Goal: Find specific page/section: Find specific page/section

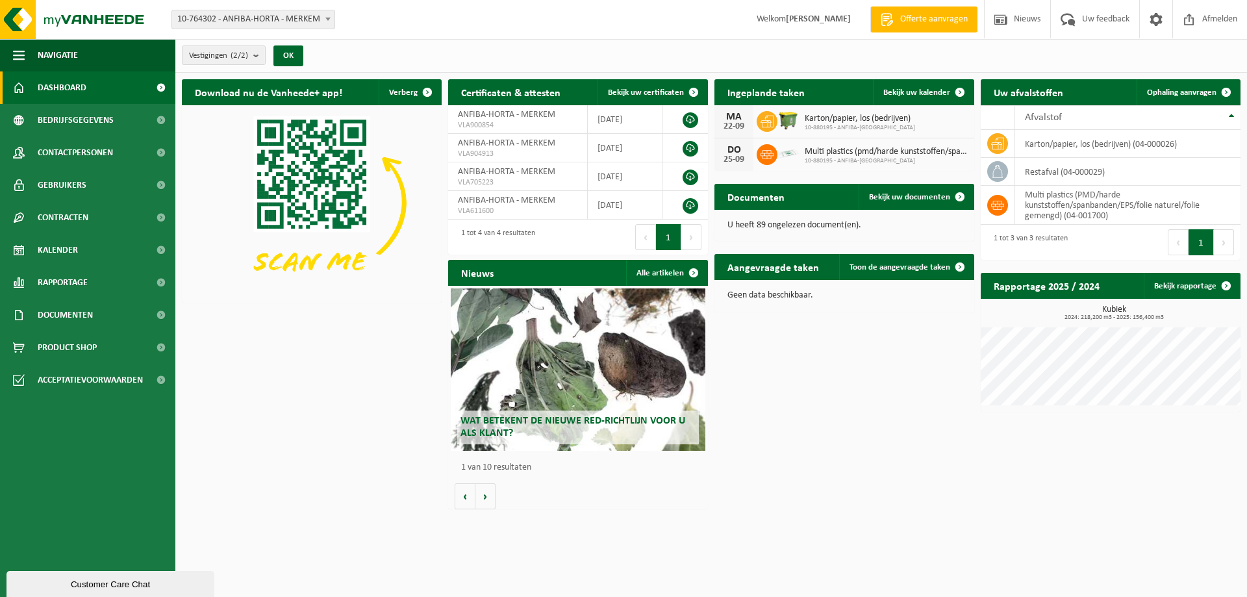
click at [805, 155] on span "Multi plastics (pmd/harde kunststoffen/spanbanden/eps/folie naturel/folie gemen…" at bounding box center [886, 152] width 163 height 10
click at [815, 120] on span "Karton/papier, los (bedrijven)" at bounding box center [860, 119] width 110 height 10
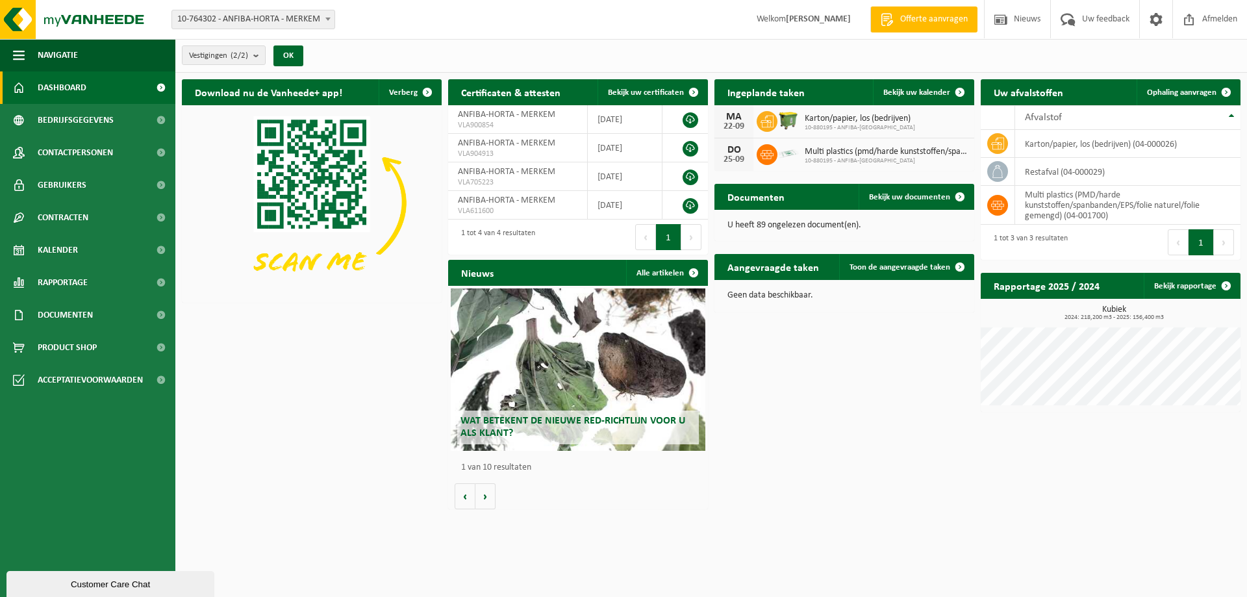
click at [813, 149] on span "Multi plastics (pmd/harde kunststoffen/spanbanden/eps/folie naturel/folie gemen…" at bounding box center [886, 152] width 163 height 10
click at [813, 115] on span "Karton/papier, los (bedrijven)" at bounding box center [860, 119] width 110 height 10
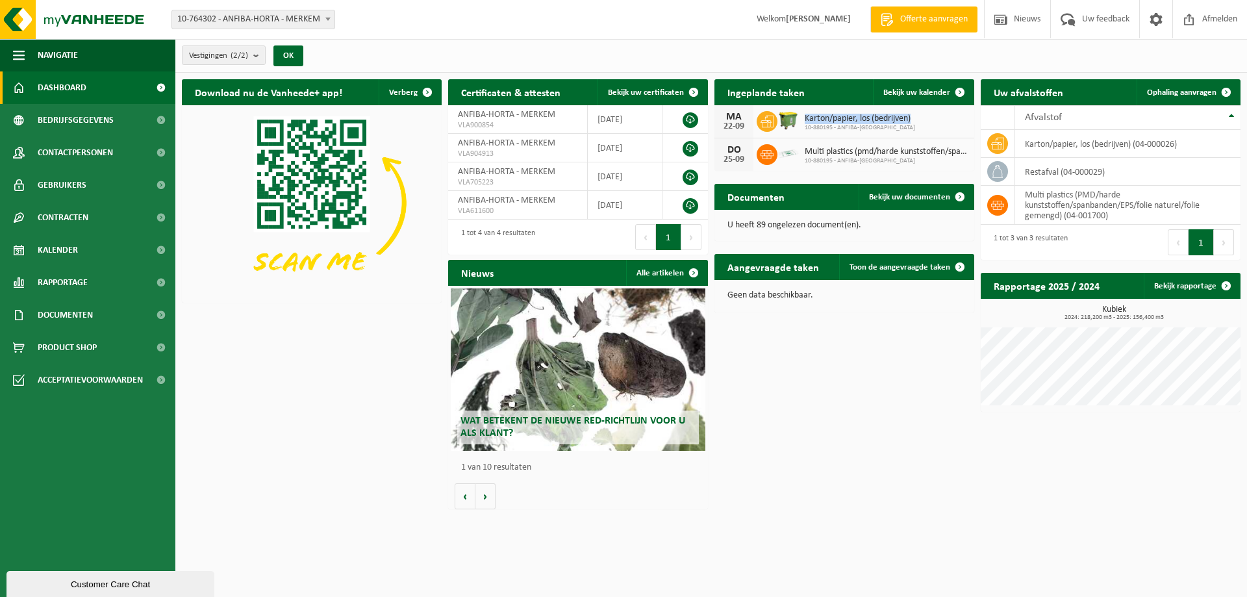
click at [813, 115] on span "Karton/papier, los (bedrijven)" at bounding box center [860, 119] width 110 height 10
click at [811, 157] on span "10-880195 - ANFIBA-[GEOGRAPHIC_DATA]" at bounding box center [886, 161] width 163 height 8
click at [813, 119] on span "Karton/papier, los (bedrijven)" at bounding box center [860, 119] width 110 height 10
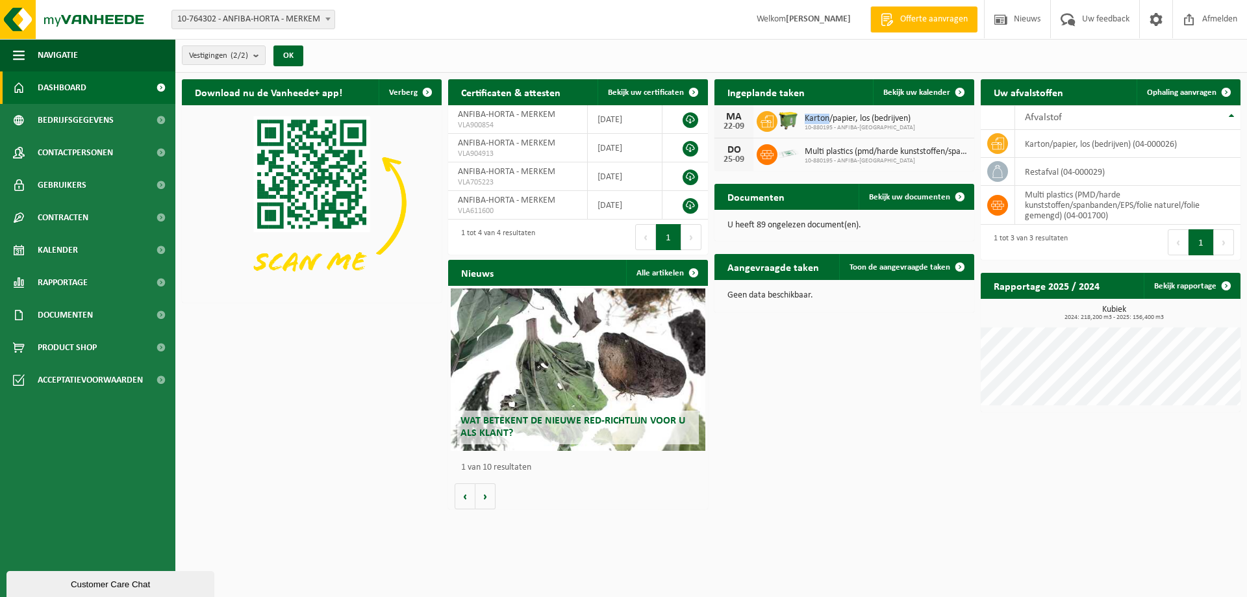
click at [813, 119] on span "Karton/papier, los (bedrijven)" at bounding box center [860, 119] width 110 height 10
click at [831, 397] on div "Download nu de Vanheede+ app! Verberg Certificaten & attesten Bekijk uw certifi…" at bounding box center [711, 294] width 1065 height 443
